Goal: Information Seeking & Learning: Learn about a topic

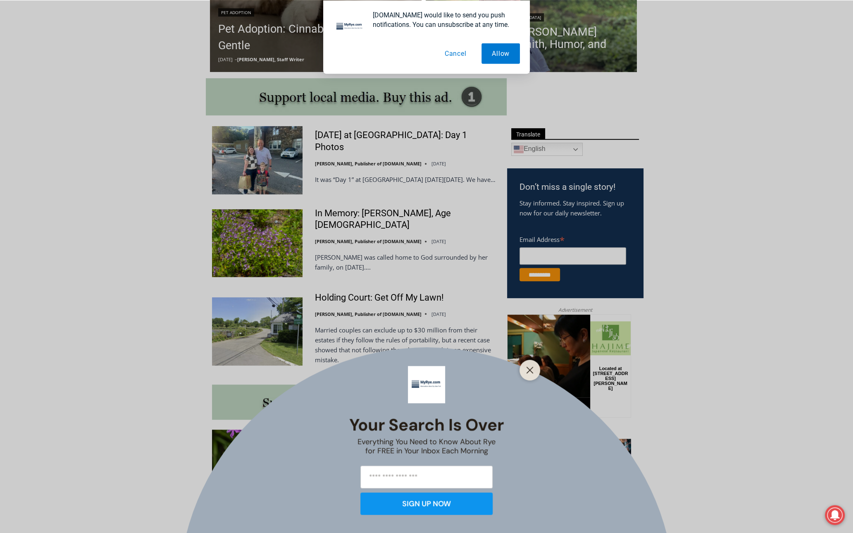
scroll to position [409, 0]
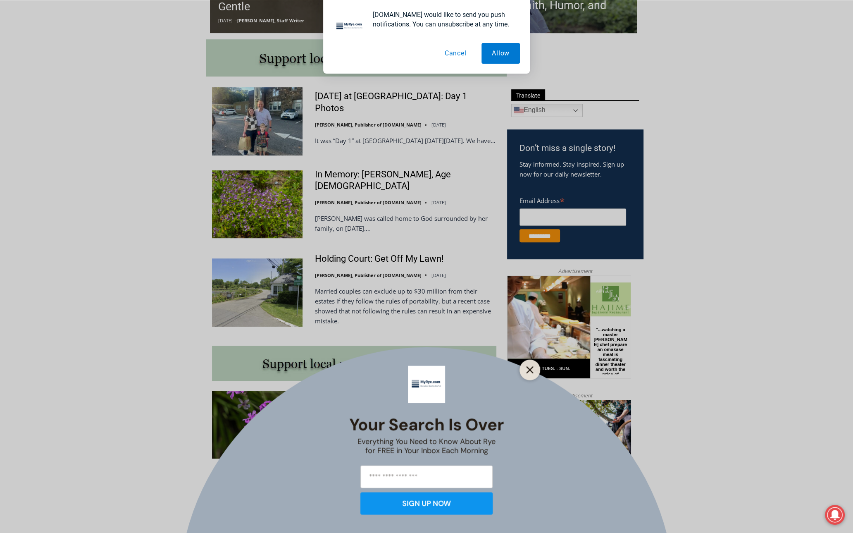
click at [530, 371] on icon "Close" at bounding box center [529, 369] width 7 height 7
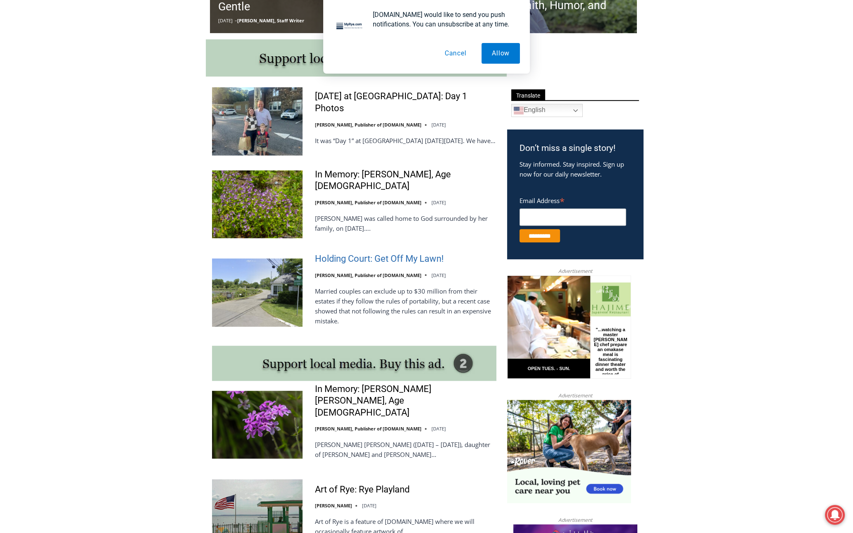
click at [365, 258] on link "Holding Court: Get Off My Lawn!" at bounding box center [379, 259] width 129 height 12
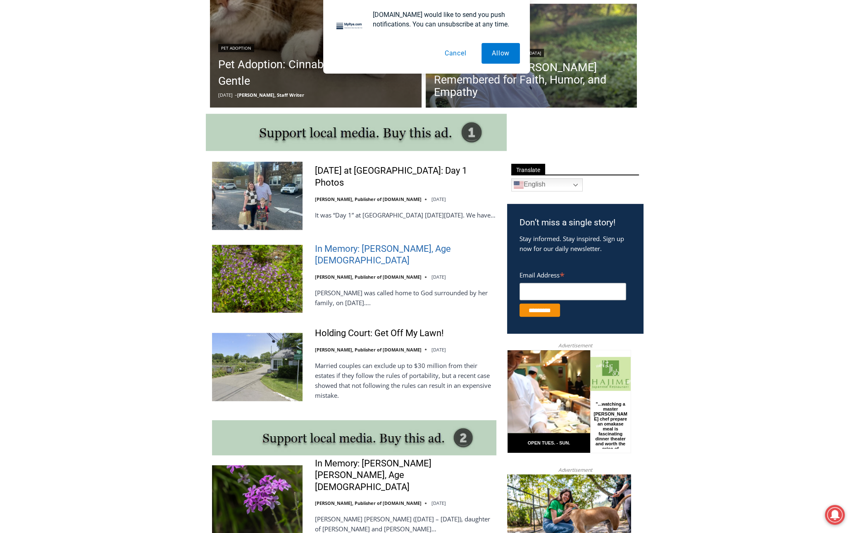
click at [375, 258] on link "In Memory: [PERSON_NAME], Age [DEMOGRAPHIC_DATA]" at bounding box center [405, 255] width 181 height 24
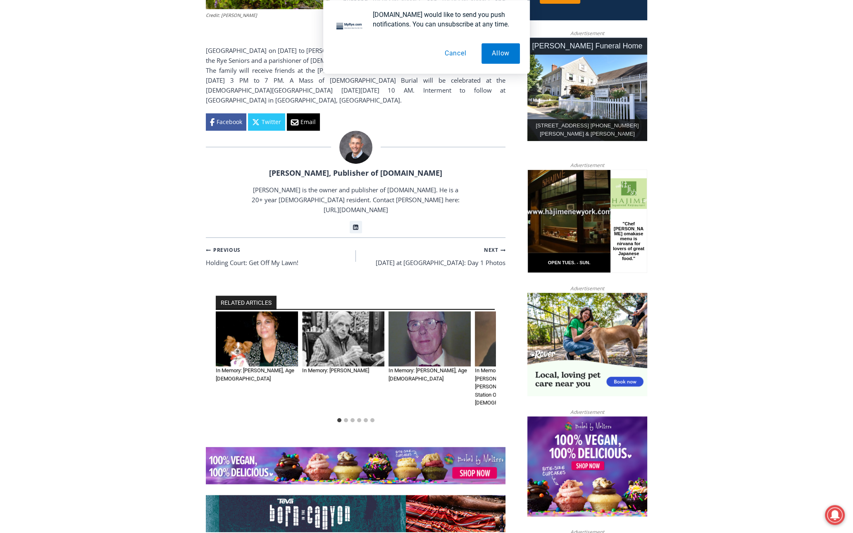
scroll to position [409, 0]
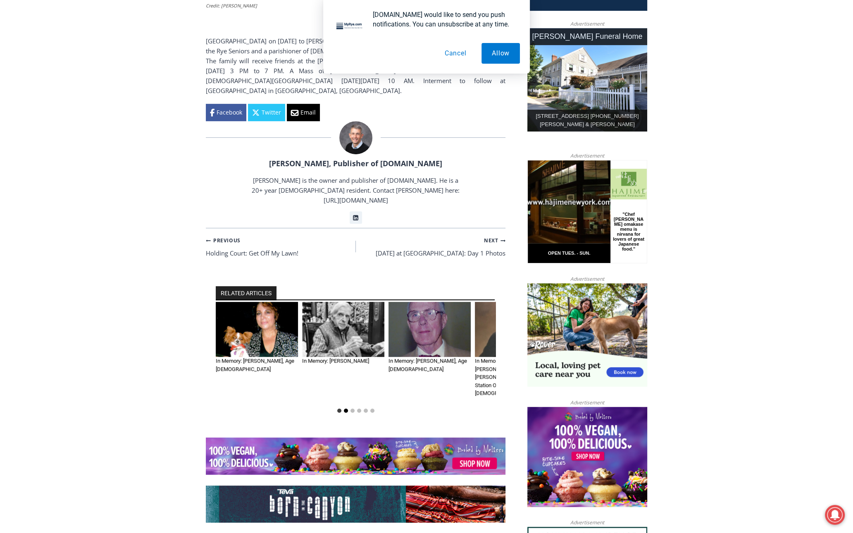
click at [346, 408] on button "Go to slide 2" at bounding box center [346, 410] width 4 height 4
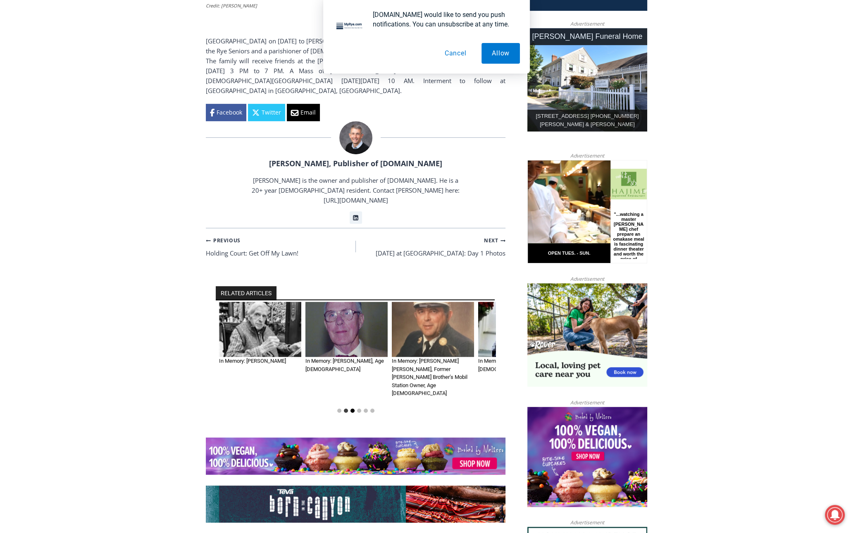
click at [351, 408] on button "Go to slide 3" at bounding box center [353, 410] width 4 height 4
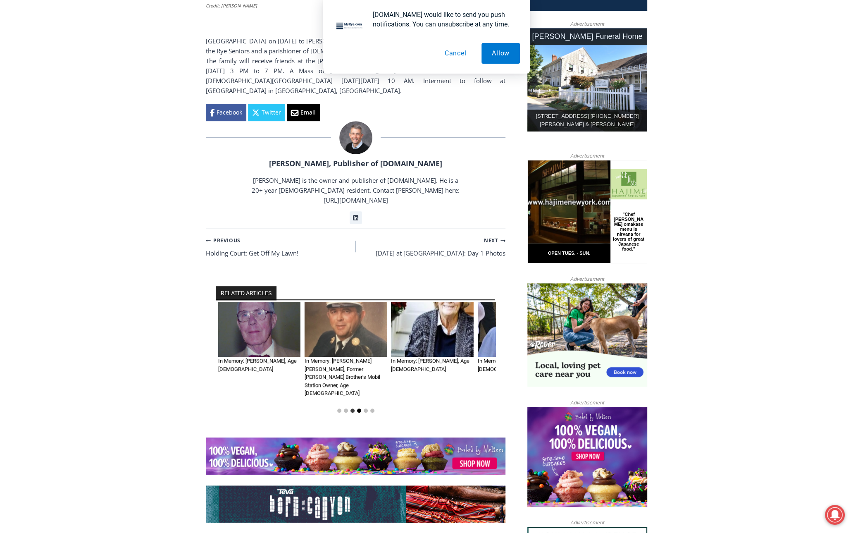
click at [358, 408] on button "Go to slide 4" at bounding box center [359, 410] width 4 height 4
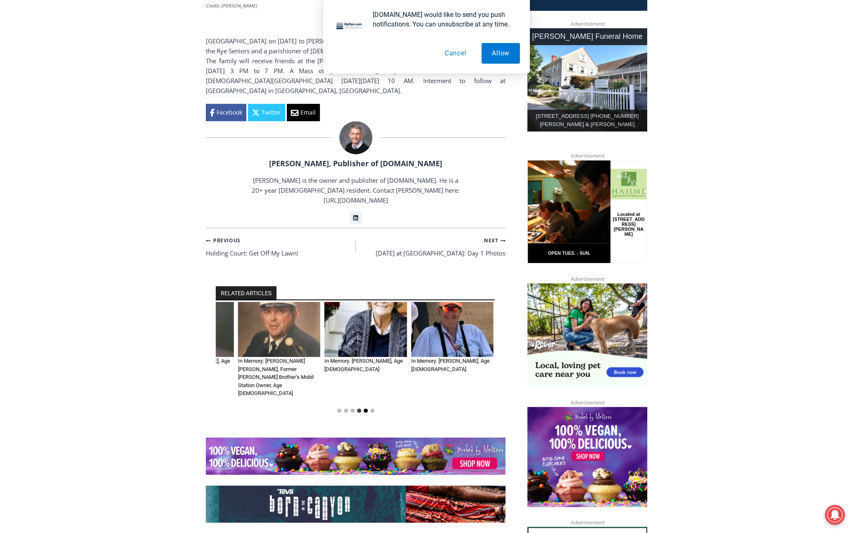
click at [364, 408] on button "Go to slide 5" at bounding box center [366, 410] width 4 height 4
click at [365, 408] on button "Go to slide 5" at bounding box center [366, 410] width 4 height 4
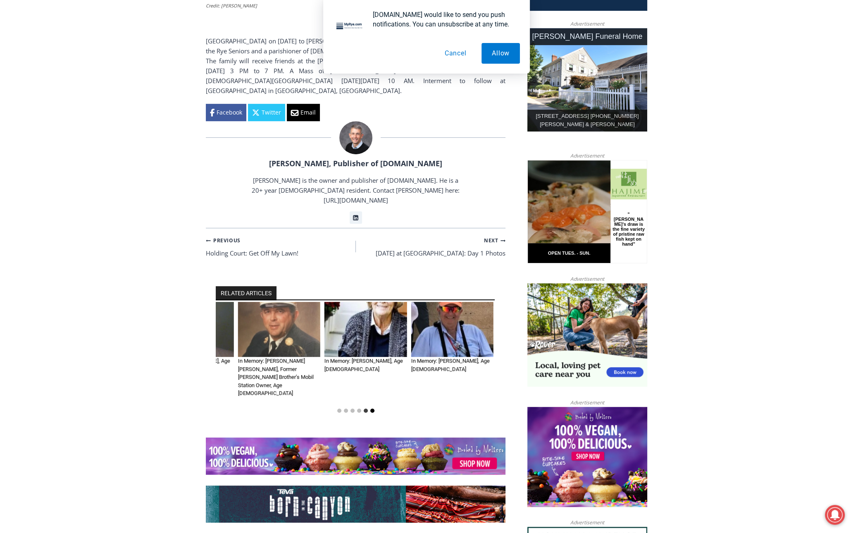
click at [372, 408] on button "Go to slide 6" at bounding box center [372, 410] width 4 height 4
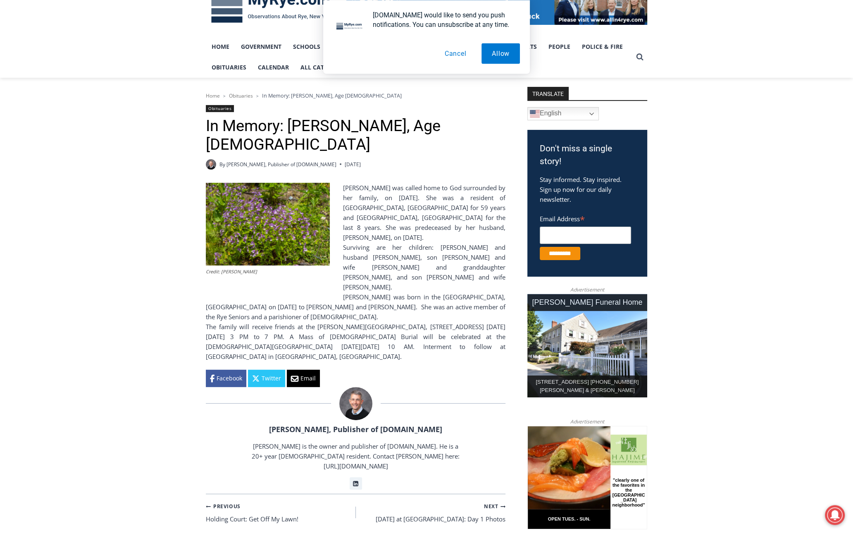
scroll to position [0, 0]
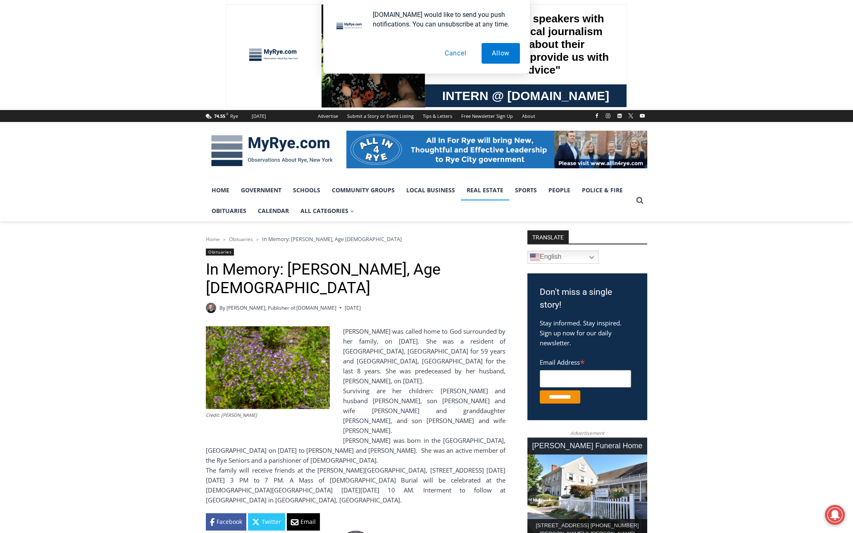
click at [490, 190] on link "Real Estate" at bounding box center [485, 190] width 48 height 21
